Goal: Complete application form

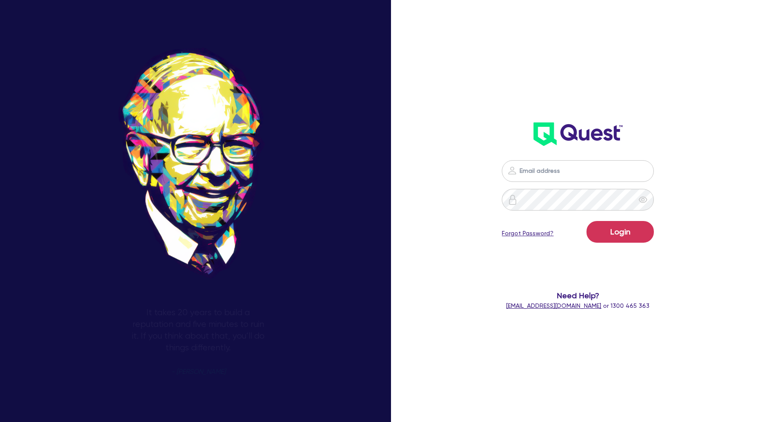
click at [548, 165] on input "email" at bounding box center [578, 171] width 152 height 22
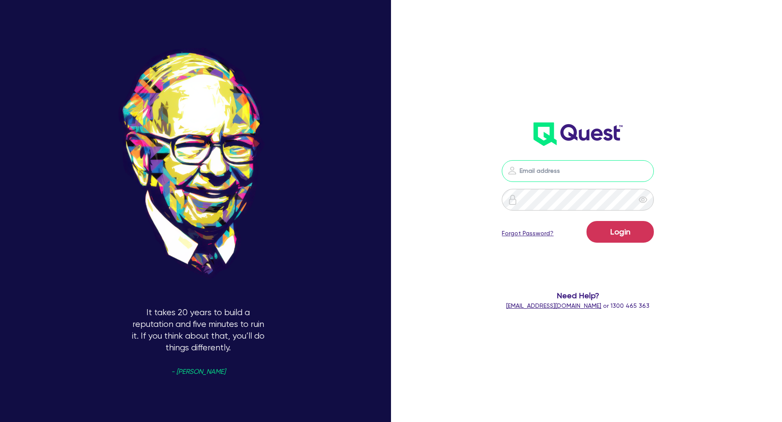
type input "kurniawan.wijaya+broker@quest.finance"
click at [617, 239] on button "Login" at bounding box center [620, 232] width 67 height 22
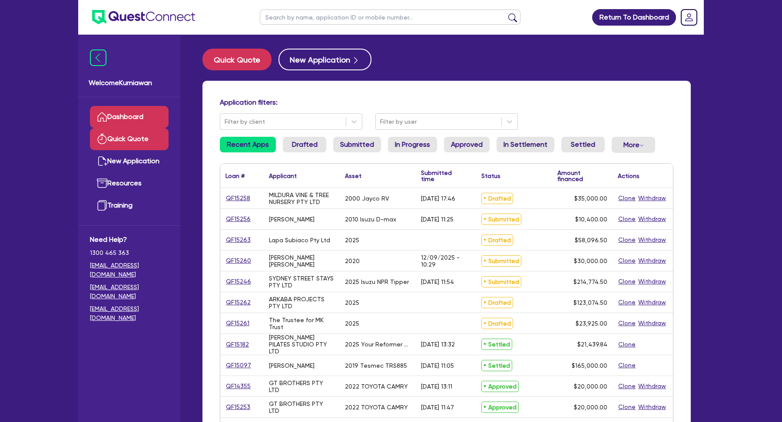
click at [135, 140] on link "Quick Quote" at bounding box center [129, 139] width 79 height 22
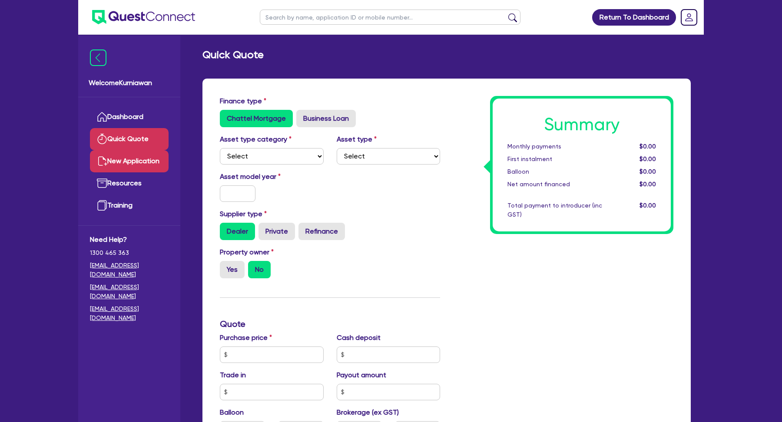
click at [136, 167] on link "New Application" at bounding box center [129, 161] width 79 height 22
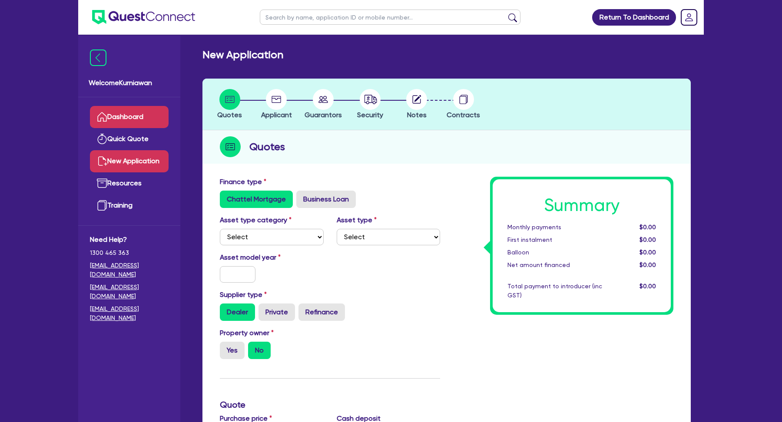
click at [144, 117] on link "Dashboard" at bounding box center [129, 117] width 79 height 22
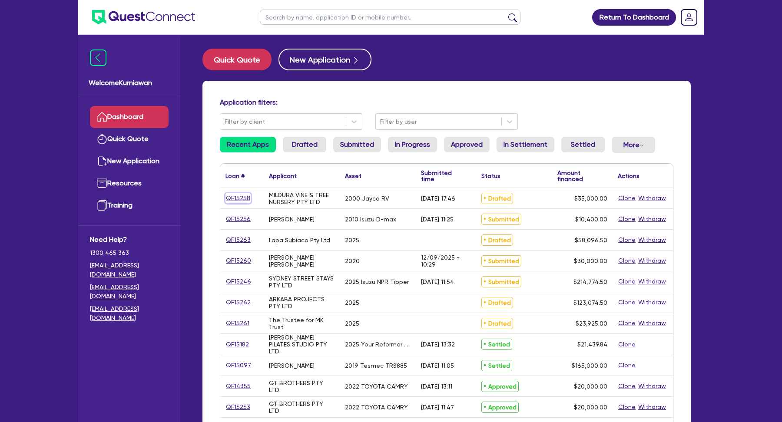
click at [243, 196] on link "QF15258" at bounding box center [238, 198] width 25 height 10
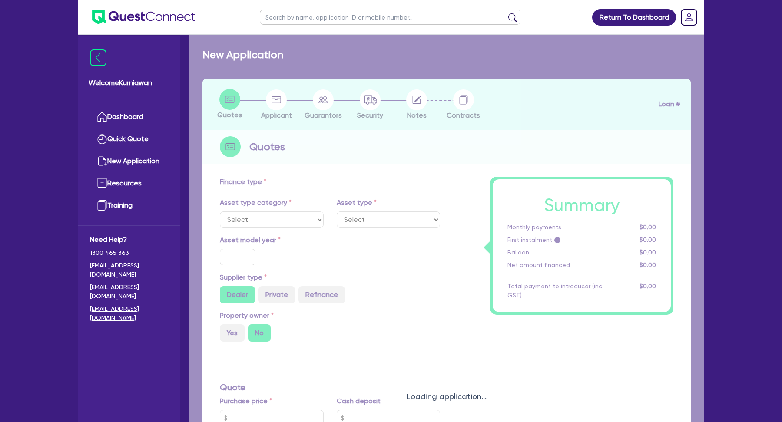
select select "PRIMARY_ASSETS"
type input "2000"
type input "35,000"
type input "6"
type input "2,100"
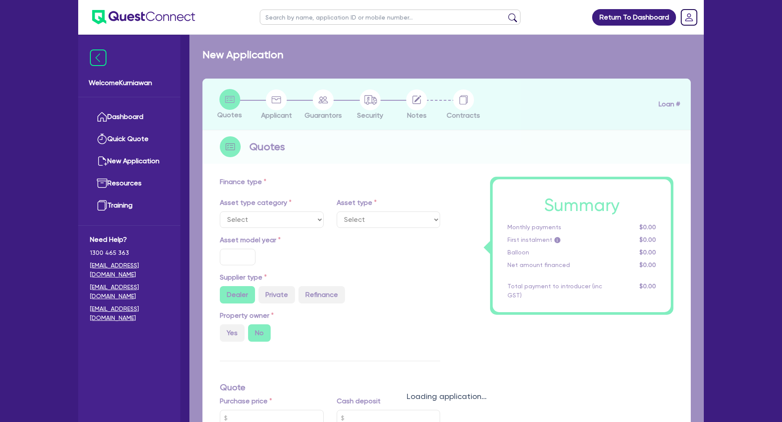
type input "16"
type input "500"
select select "BUS_AND_COACHES"
select select "TERTIARY_ASSETS"
type input "2025"
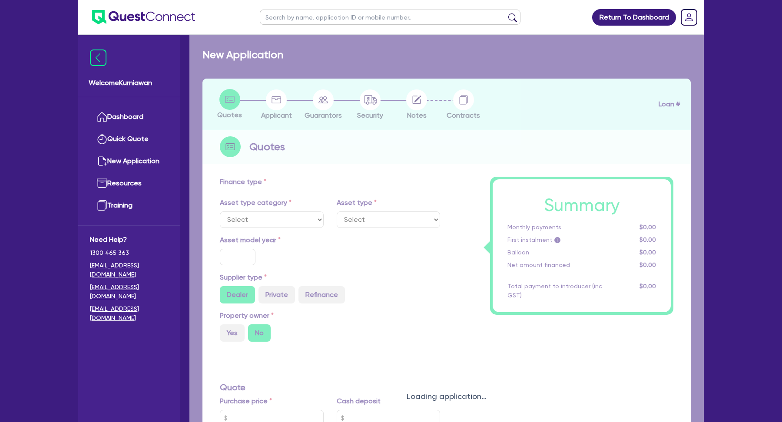
radio input "true"
type input "248,138"
type input "144,069"
type input "4"
type input "4,162.76"
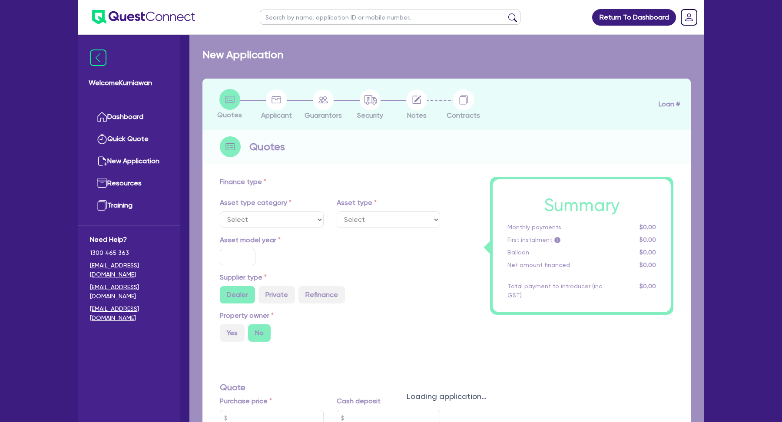
type input "17.95"
select select "BEAUTY_EQUIPMENT"
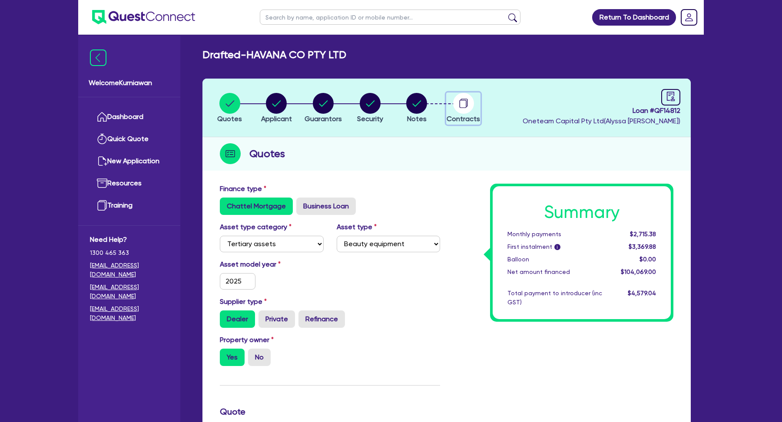
click at [463, 103] on circle "button" at bounding box center [463, 103] width 21 height 21
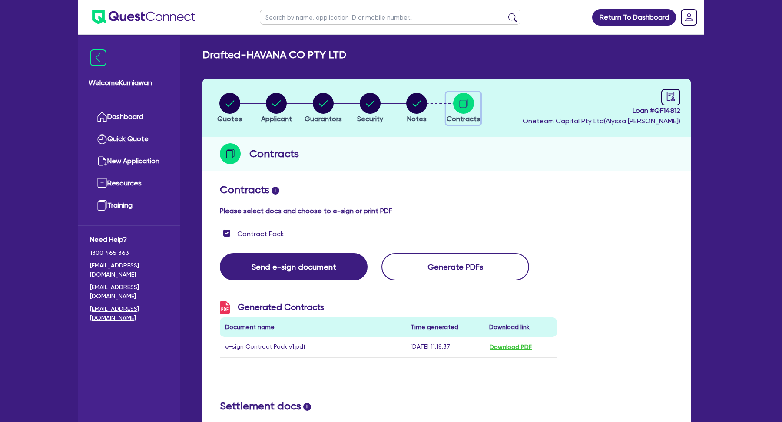
scroll to position [22, 0]
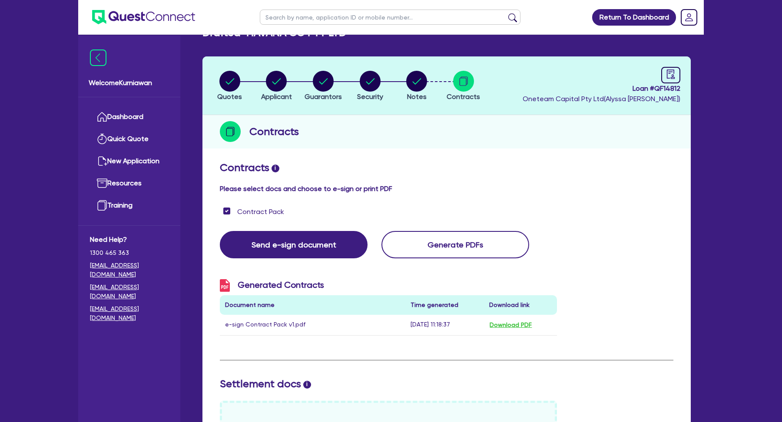
click at [433, 329] on td "[DATE] 11:18:37" at bounding box center [444, 325] width 79 height 21
click at [440, 326] on td "[DATE] 11:18:37" at bounding box center [444, 325] width 79 height 21
